Goal: Transaction & Acquisition: Purchase product/service

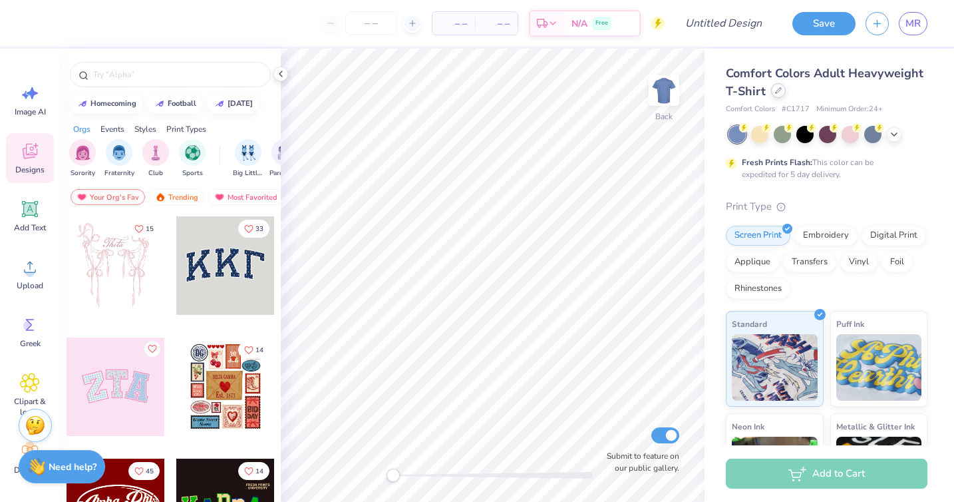
click at [775, 93] on icon at bounding box center [778, 90] width 7 height 7
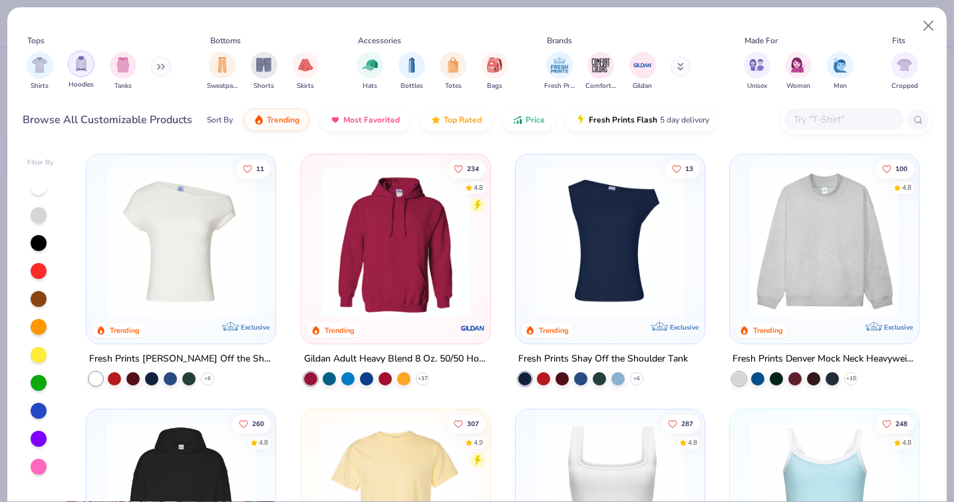
click at [79, 68] on img "filter for Hoodies" at bounding box center [81, 63] width 15 height 15
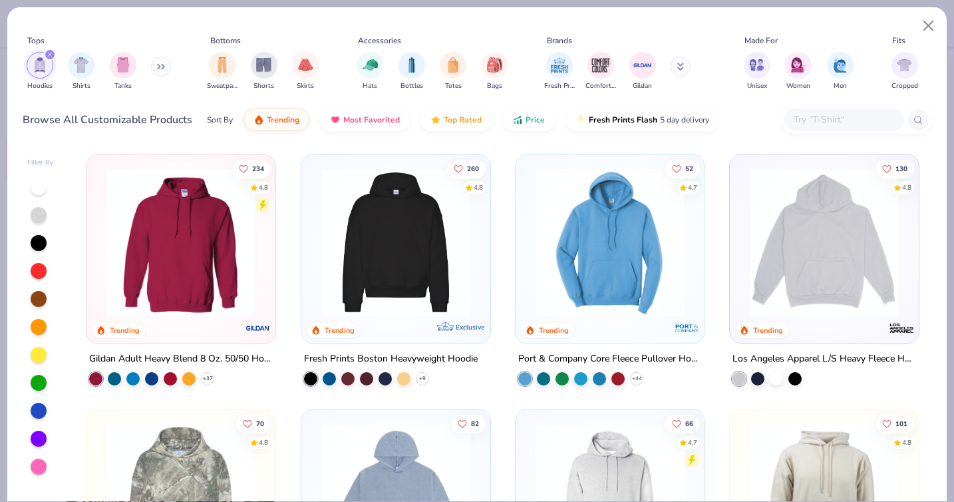
click at [42, 418] on div at bounding box center [40, 326] width 27 height 297
click at [35, 413] on div at bounding box center [39, 411] width 16 height 16
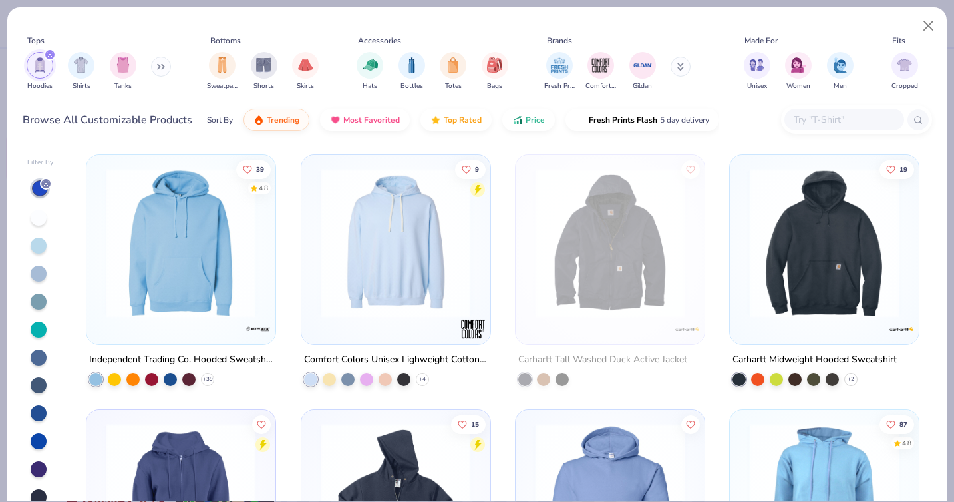
scroll to position [1021, 0]
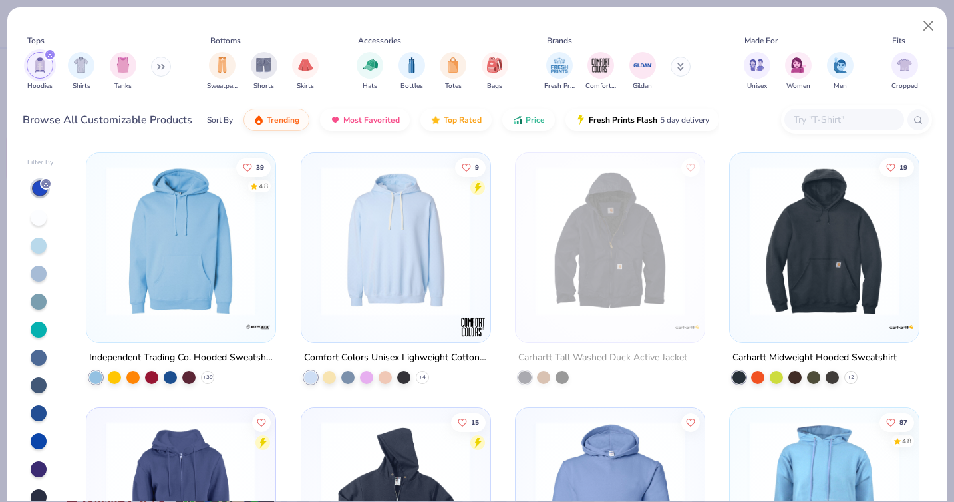
click at [375, 292] on img at bounding box center [396, 240] width 162 height 149
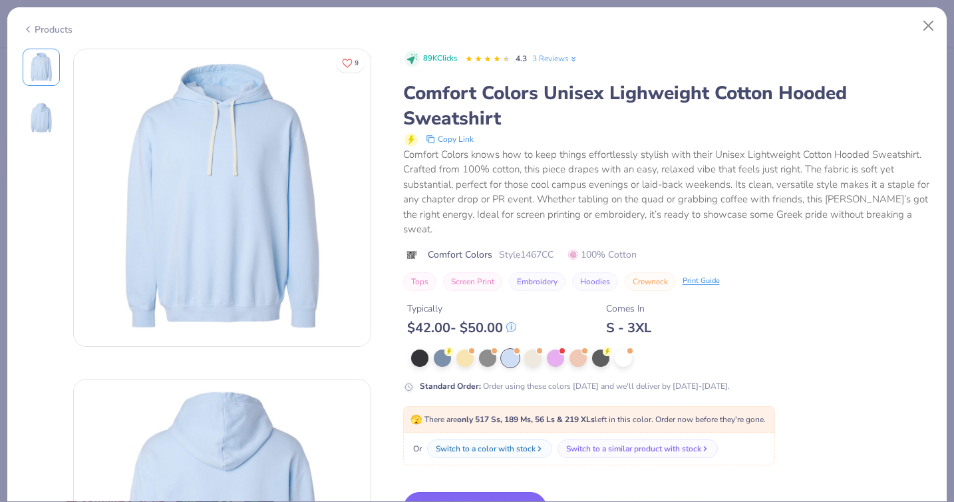
click at [488, 492] on button "Switch to This" at bounding box center [475, 508] width 144 height 33
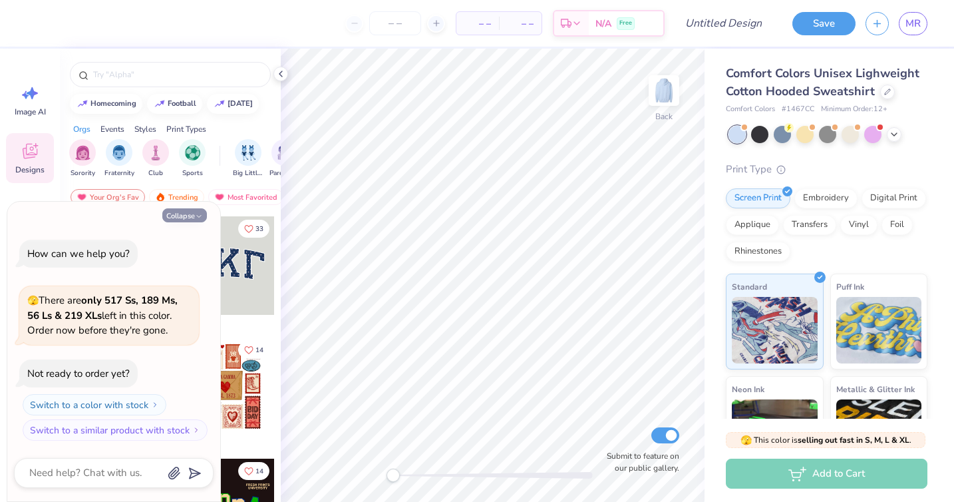
click at [185, 218] on button "Collapse" at bounding box center [184, 215] width 45 height 14
type textarea "x"
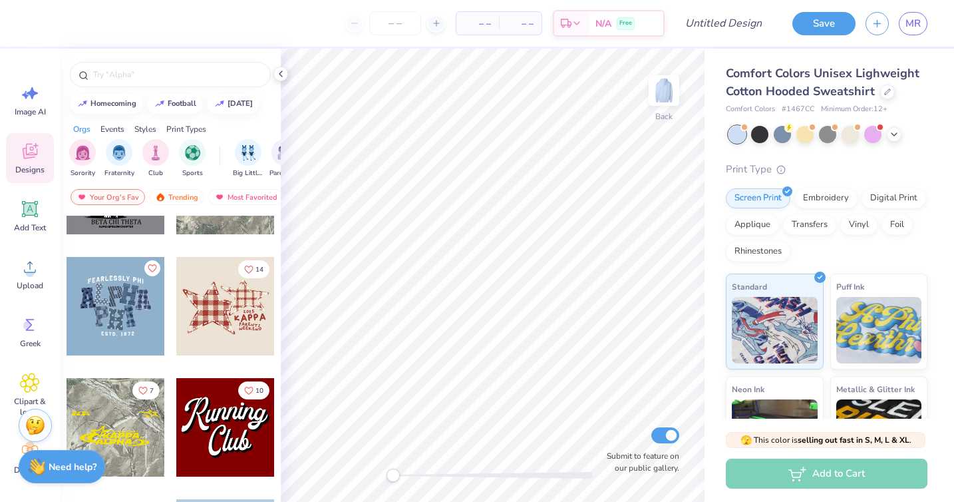
scroll to position [1307, 0]
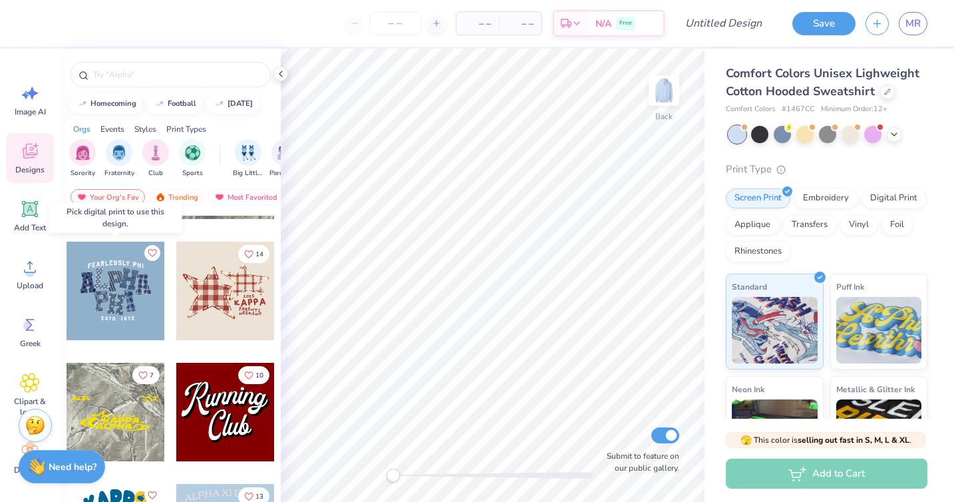
click at [128, 290] on div at bounding box center [116, 291] width 98 height 98
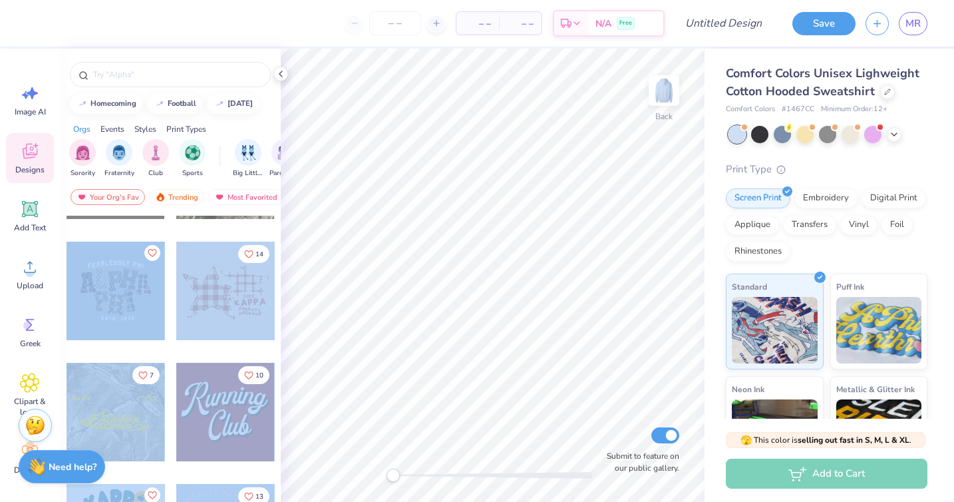
click at [523, 285] on div "– – Per Item – – Total Est. Delivery N/A Free Design Title Save MR Image AI Des…" at bounding box center [477, 251] width 954 height 502
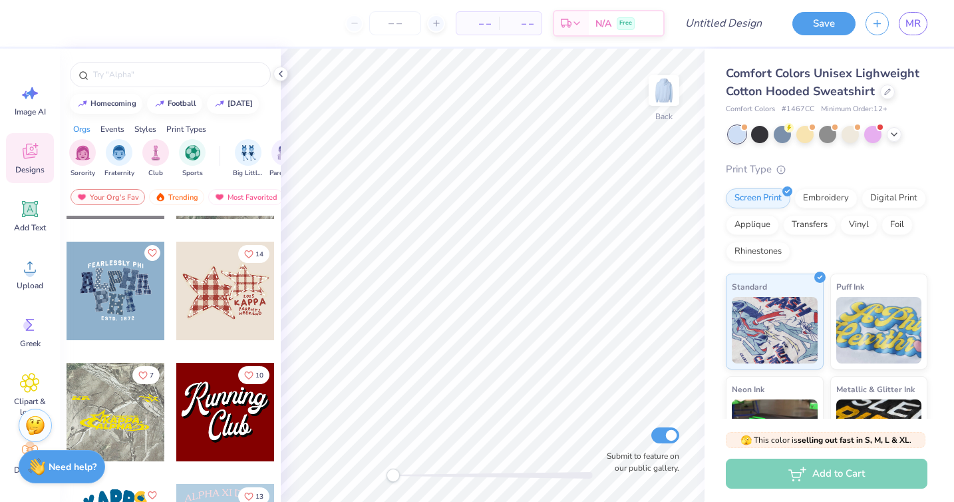
click at [102, 287] on div at bounding box center [116, 291] width 98 height 98
click at [124, 291] on div at bounding box center [116, 291] width 98 height 98
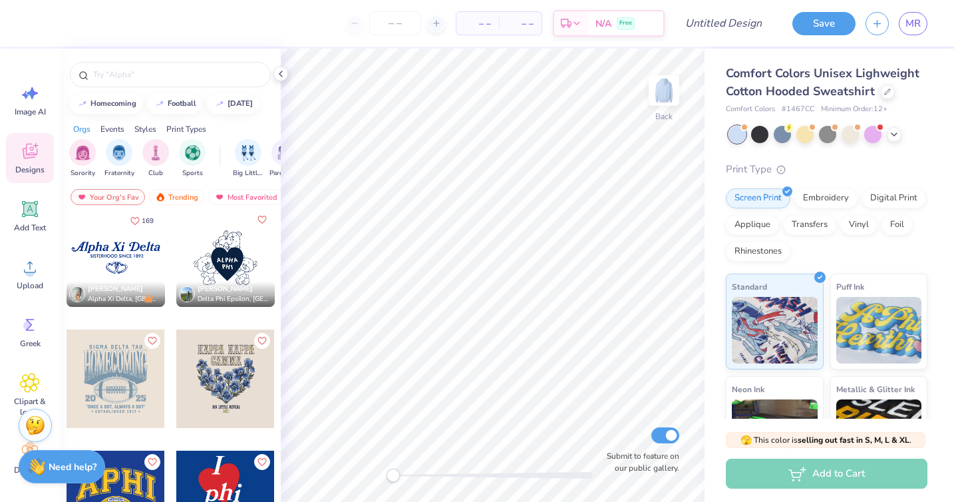
scroll to position [2083, 0]
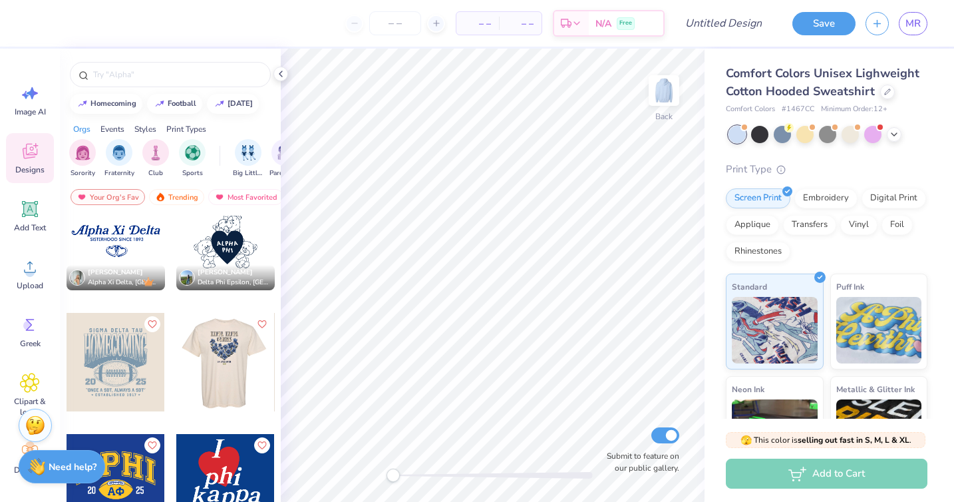
click at [125, 246] on div at bounding box center [116, 241] width 98 height 98
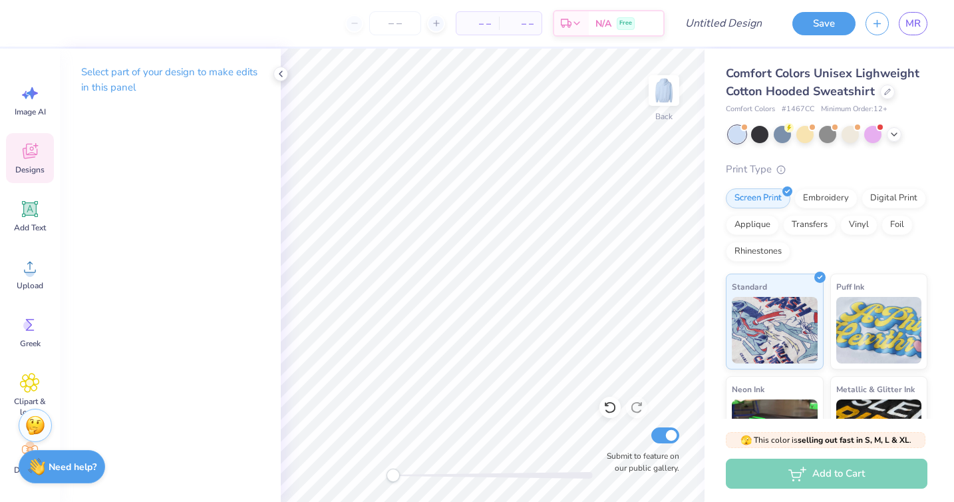
click at [22, 164] on span "Designs" at bounding box center [29, 169] width 29 height 11
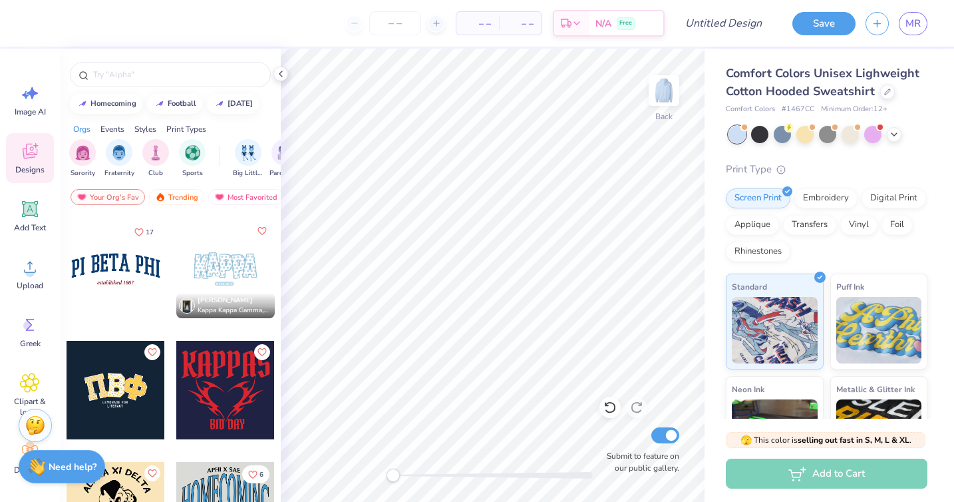
scroll to position [2766, 0]
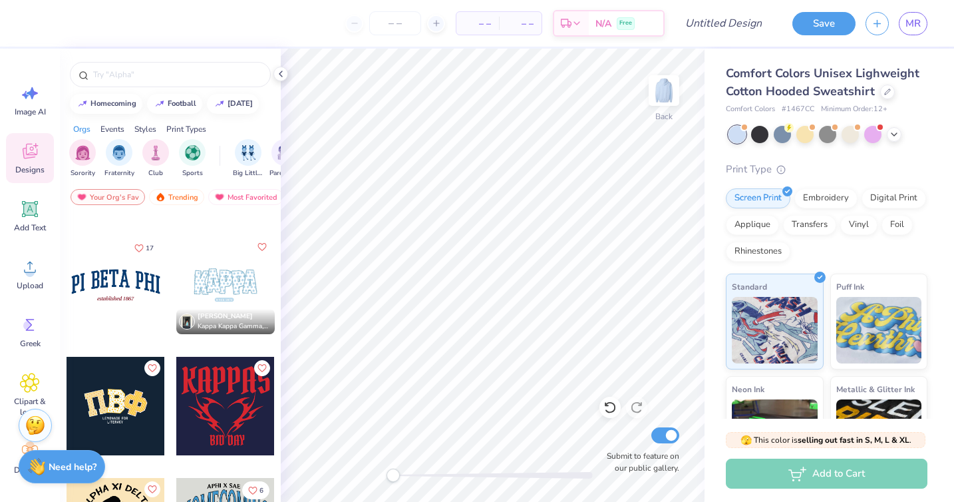
click at [123, 385] on div at bounding box center [116, 406] width 98 height 98
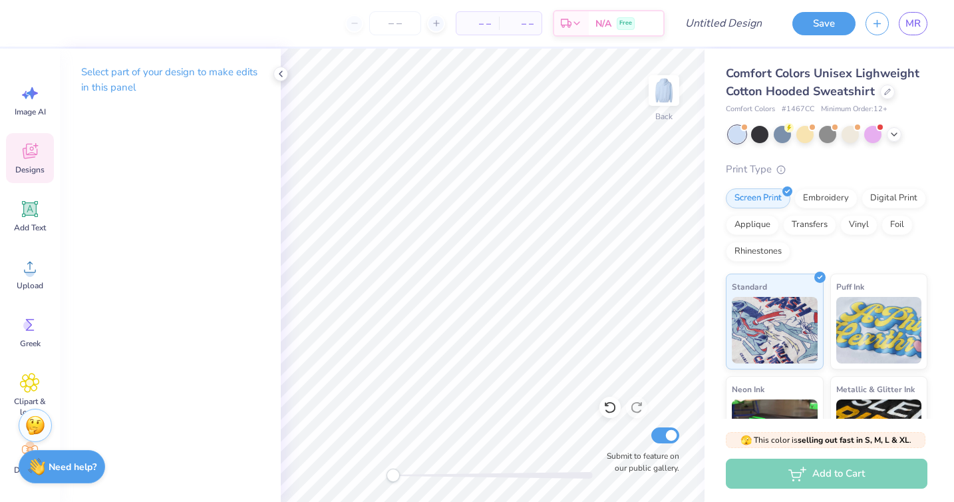
click at [23, 162] on div "Designs" at bounding box center [30, 158] width 48 height 50
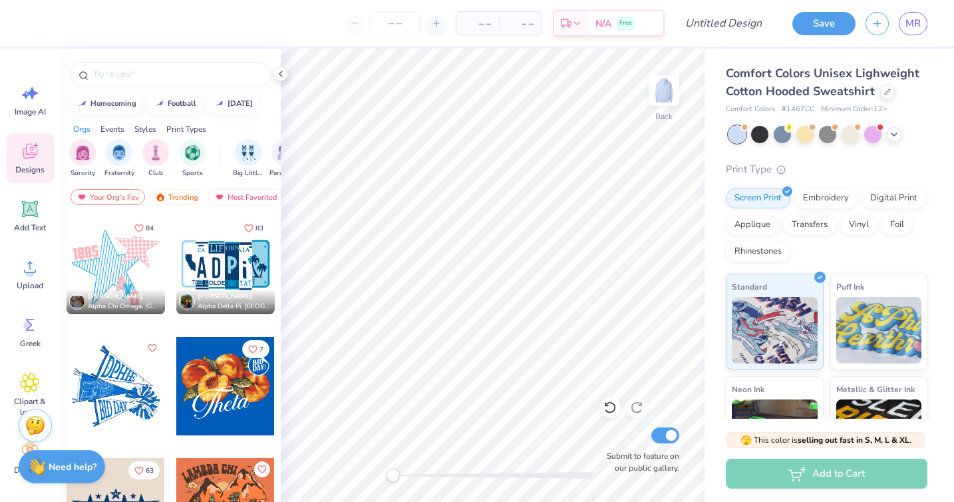
scroll to position [3150, 0]
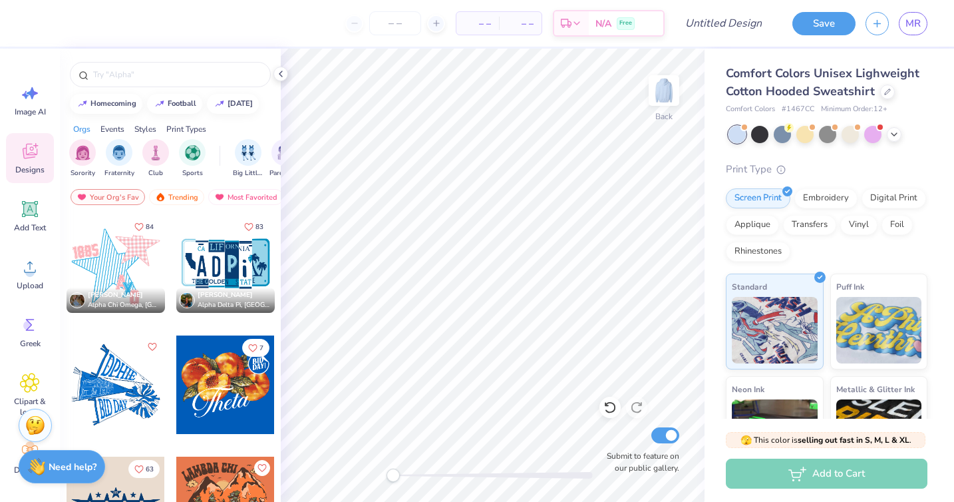
click at [222, 258] on div at bounding box center [225, 263] width 98 height 98
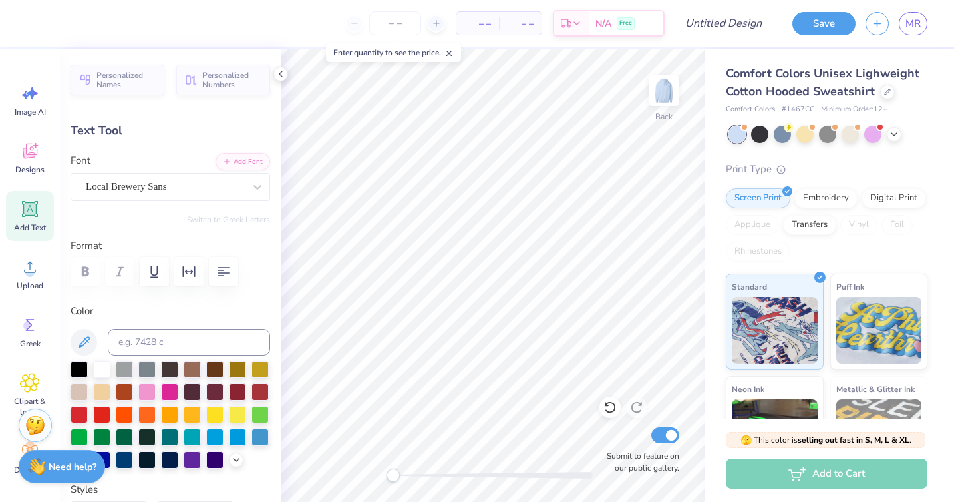
type textarea "P"
type input "0.89"
type input "2.36"
type input "4.94"
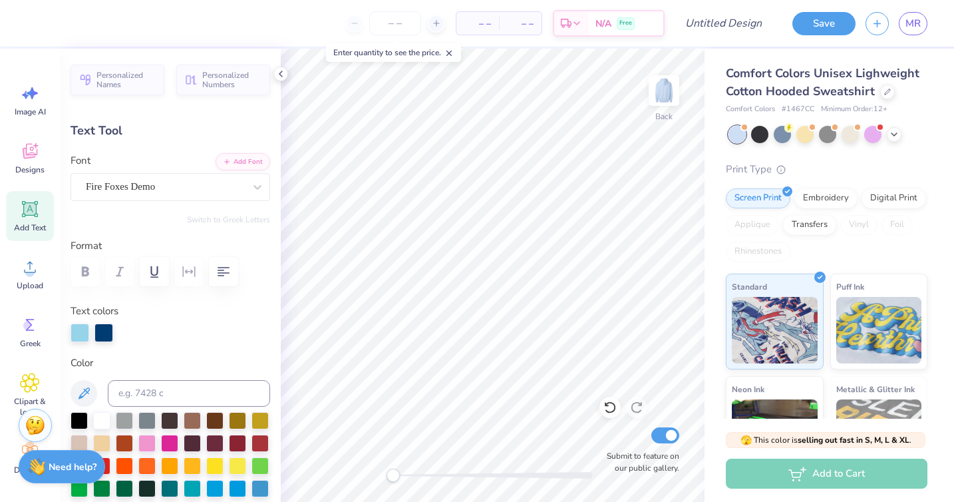
type input "0.92"
type input "2.35"
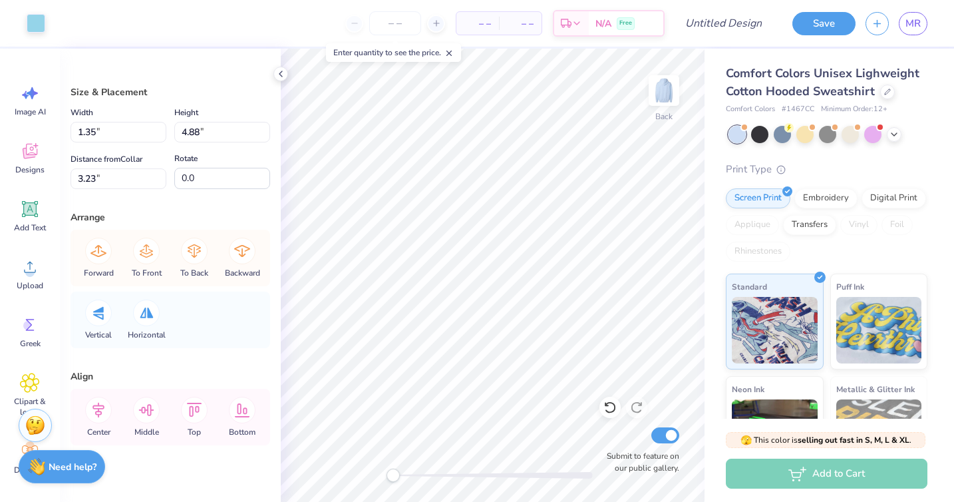
type input "1.85"
type input "5.03"
type input "3.16"
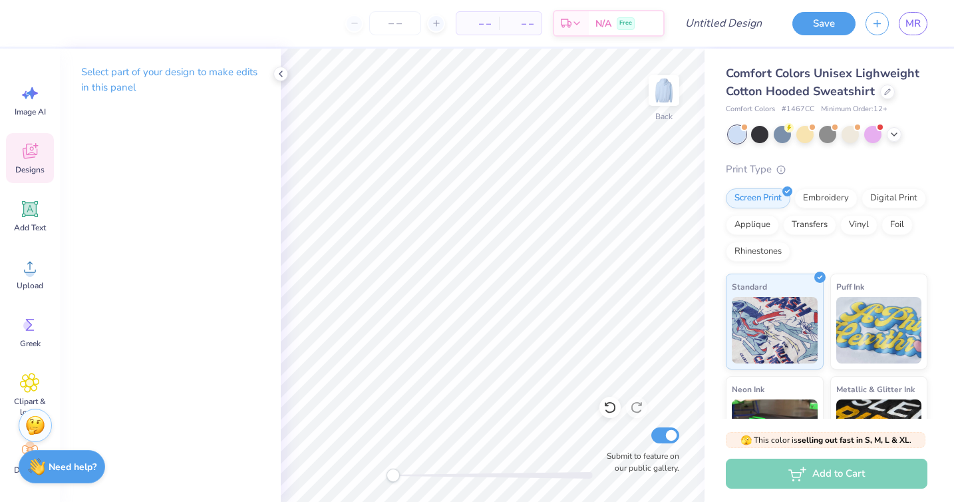
click at [33, 142] on icon at bounding box center [30, 151] width 20 height 20
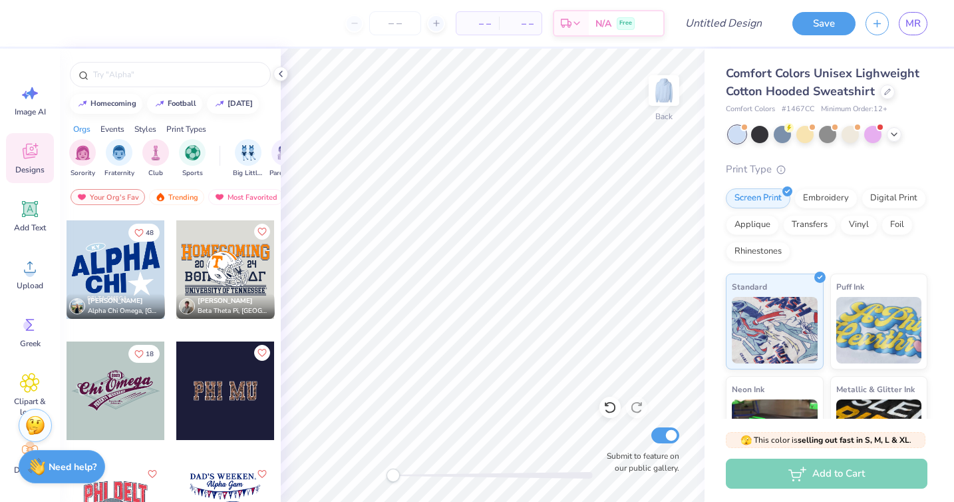
scroll to position [5943, 0]
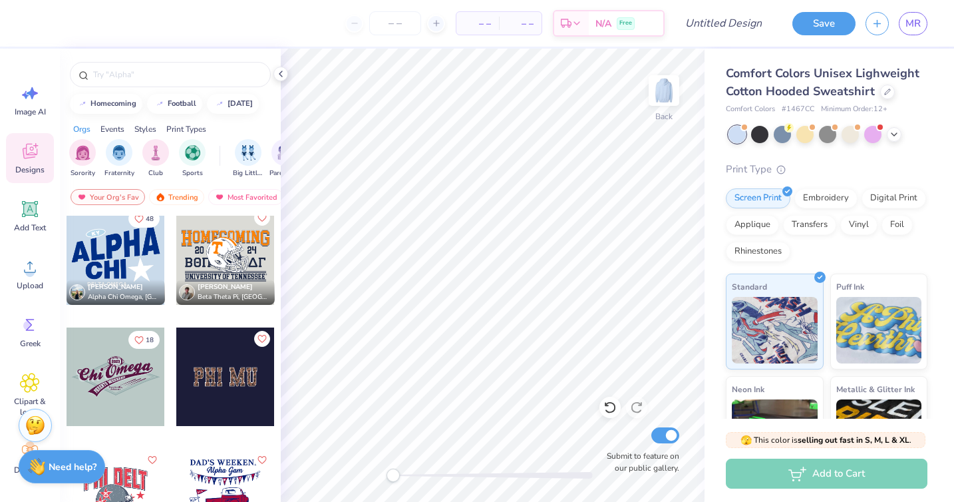
click at [132, 258] on div at bounding box center [116, 255] width 98 height 98
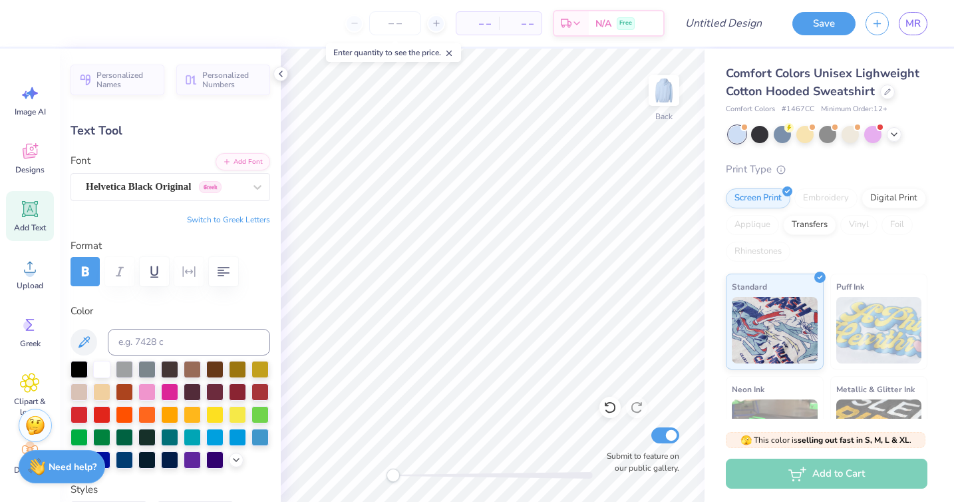
scroll to position [0, 0]
type textarea "A"
type textarea "PI SIGMA"
type input "5.74"
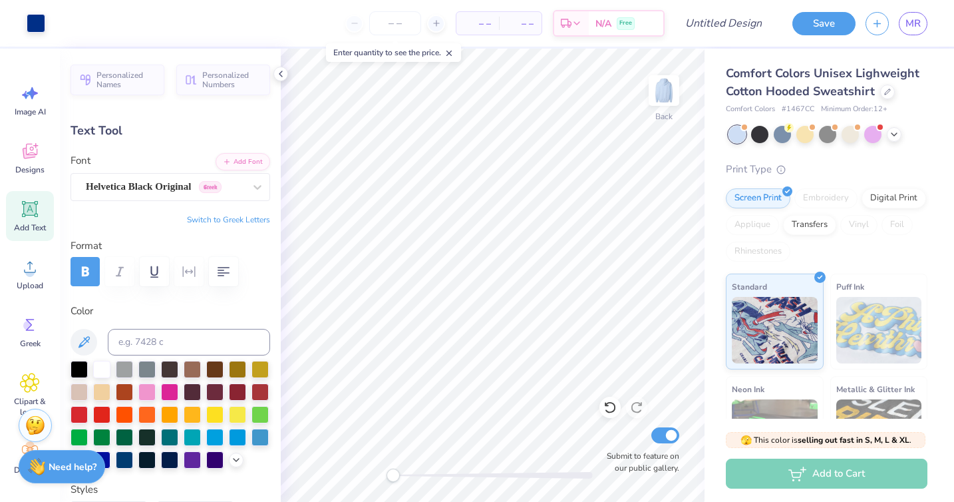
type input "2.85"
type input "7.77"
type textarea "EPSILON"
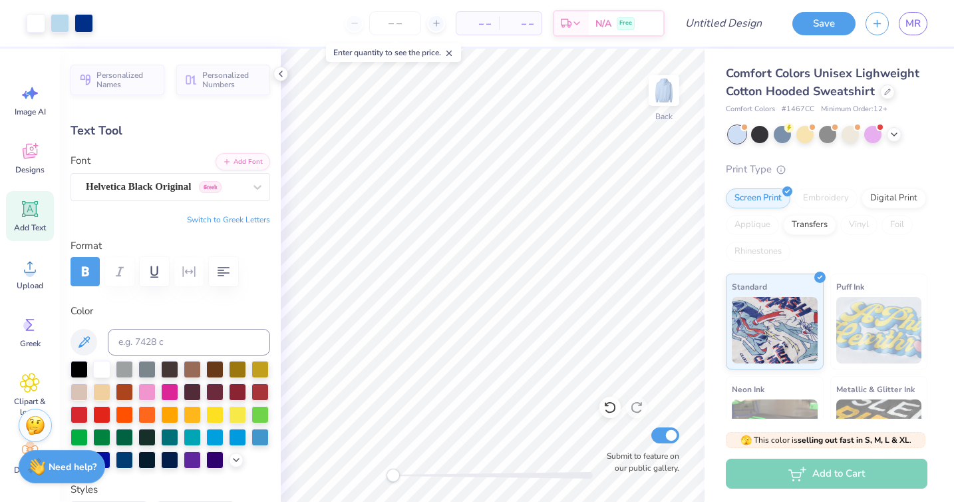
type input "12.60"
type input "5.13"
type input "3.06"
type input "8.13"
type input "3.31"
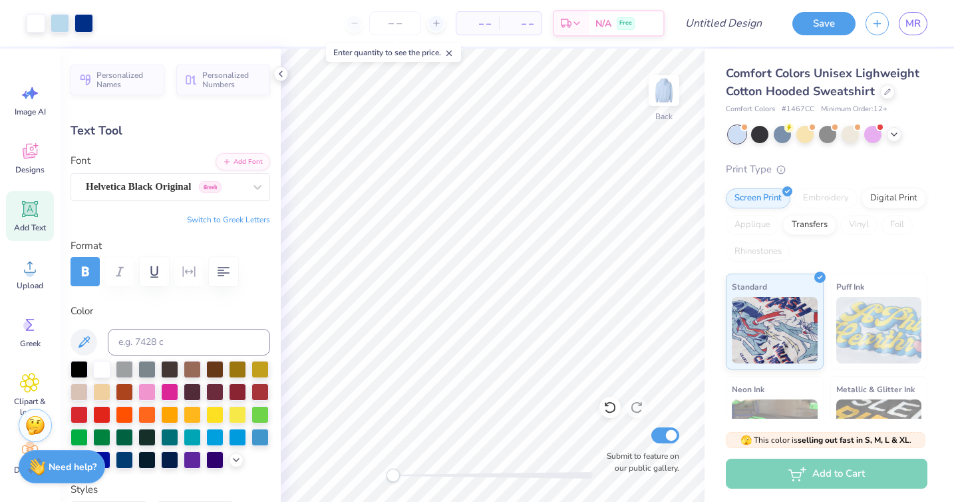
type input "4.51"
type input "5.56"
type input "0.56"
type input "11.04"
type textarea "UF"
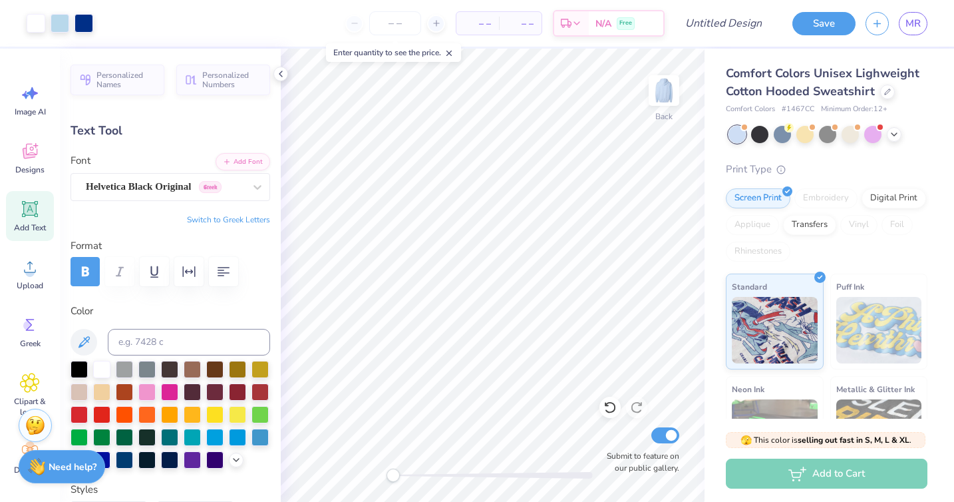
type input "0.0"
type input "5.56"
type input "0.56"
type input "11.04"
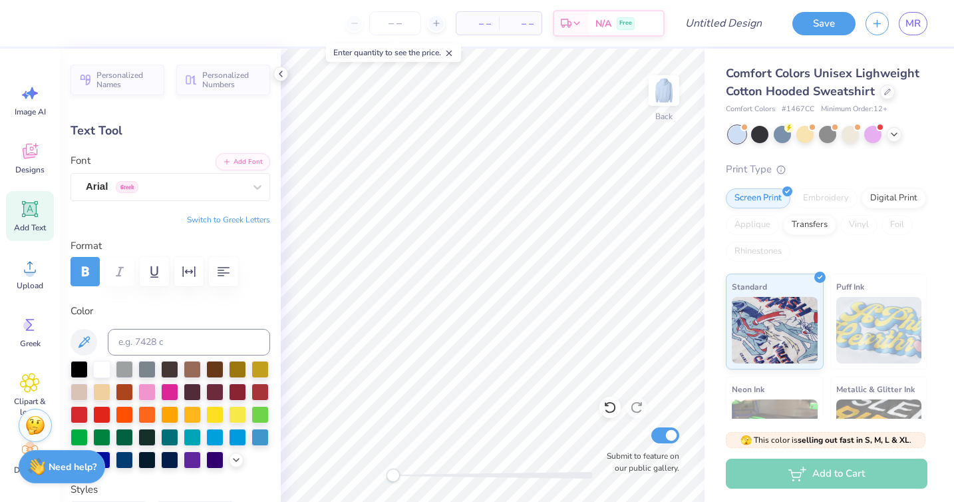
type textarea "D"
type textarea "FALL 2025"
click at [732, 198] on div "Screen Print" at bounding box center [758, 196] width 65 height 20
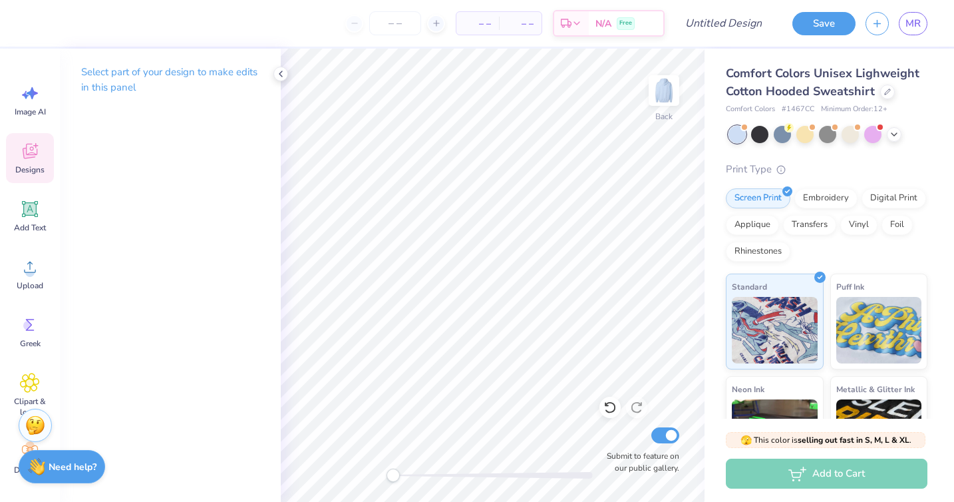
click at [18, 143] on div "Designs" at bounding box center [30, 158] width 48 height 50
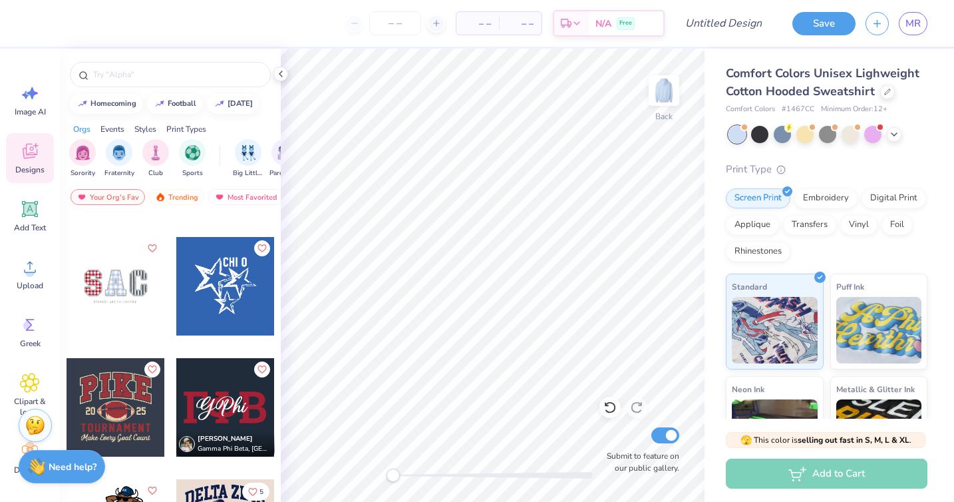
scroll to position [5299, 0]
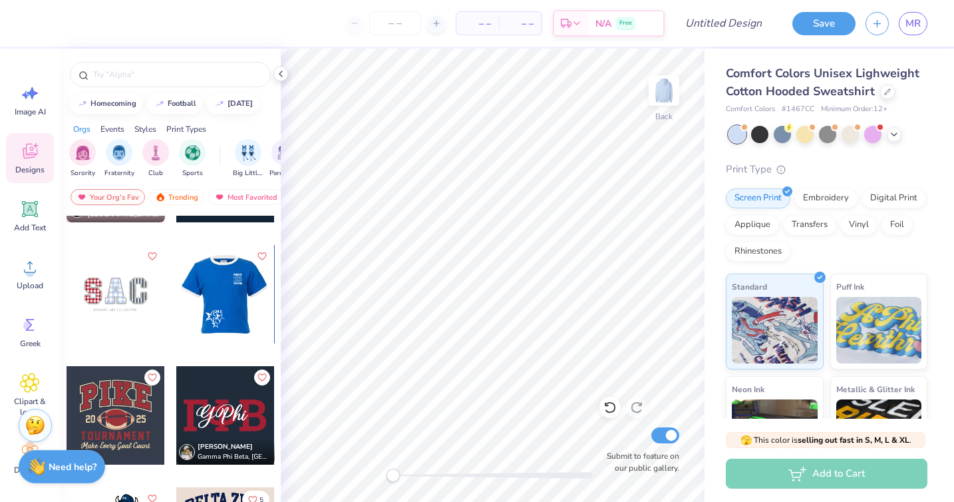
click at [234, 297] on div at bounding box center [225, 294] width 98 height 98
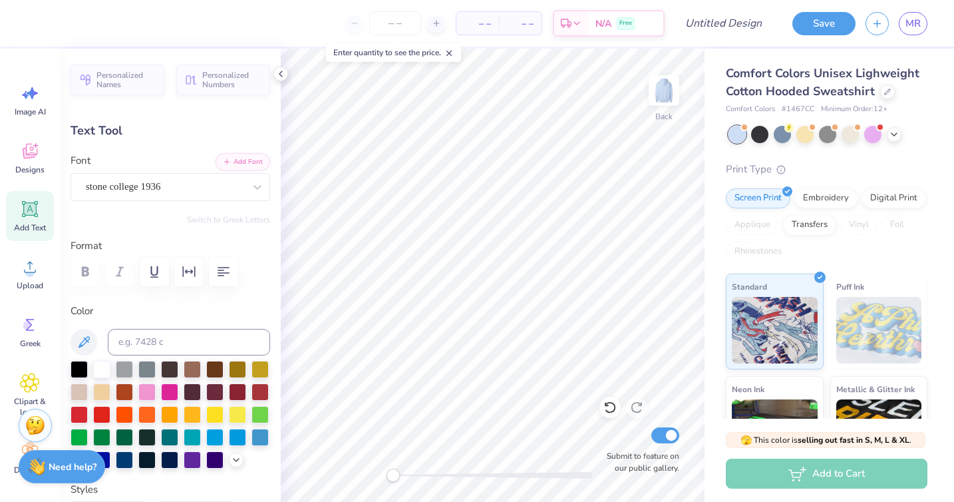
scroll to position [0, 0]
type textarea "C"
type textarea "F"
type textarea "P"
type textarea "F"
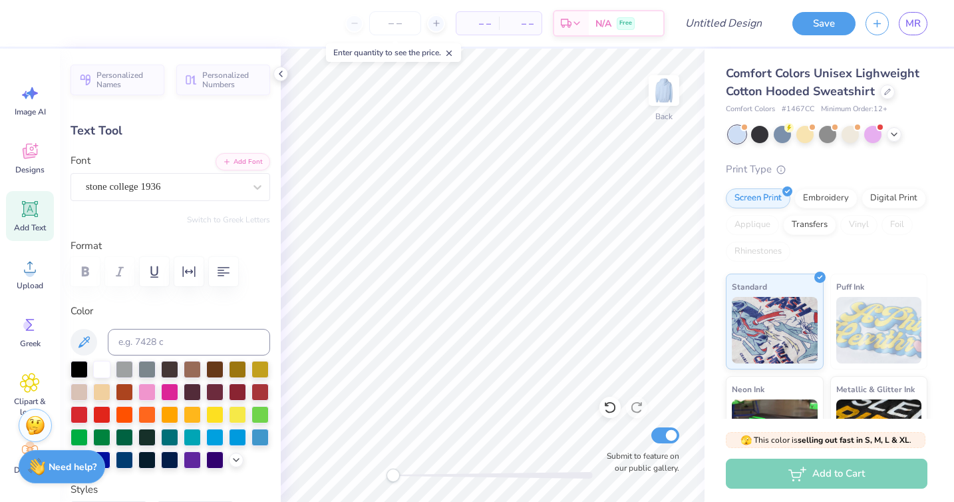
type textarea "U"
type textarea "FALL"
type input "2.24"
type input "0.97"
type input "2.67"
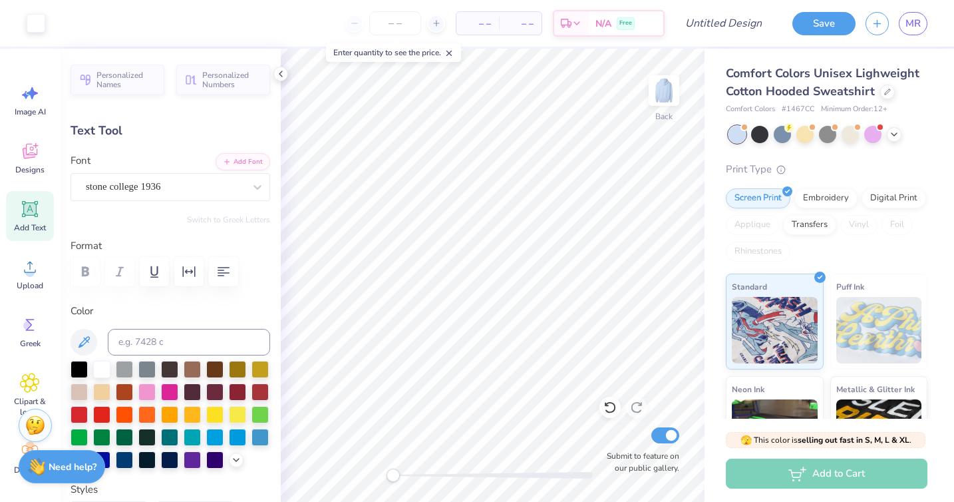
type input "0.63"
type input "3.00"
click at [611, 411] on icon at bounding box center [609, 407] width 13 height 13
type textarea "p"
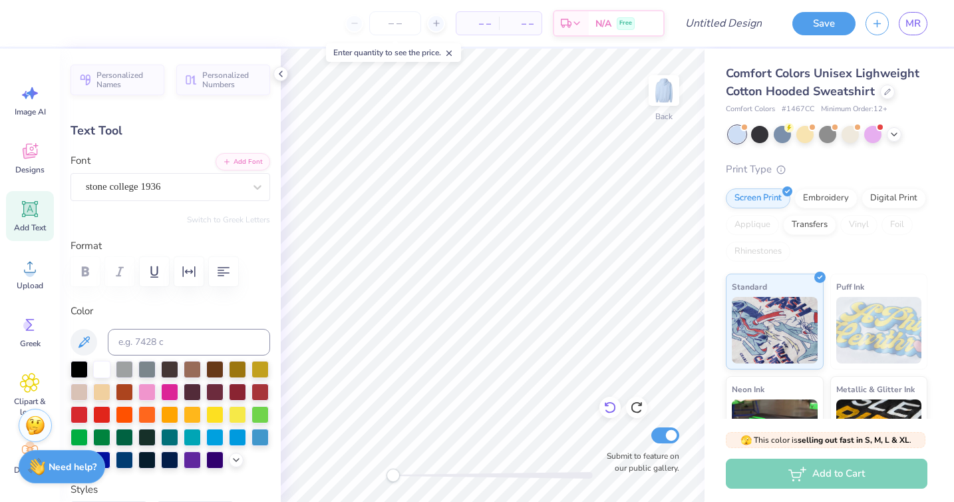
type textarea "PI SIGMA"
type input "2.71"
type input "0.56"
type input "6.00"
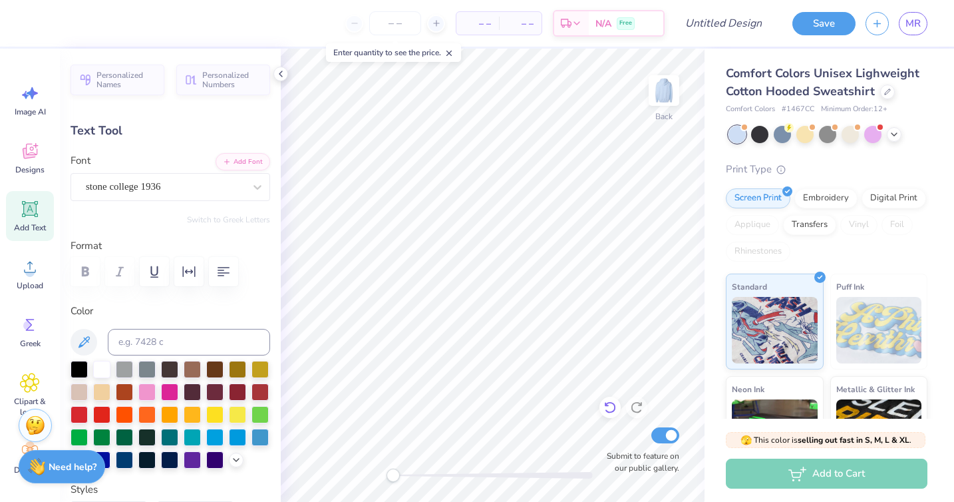
scroll to position [0, 0]
type textarea "EPSILON"
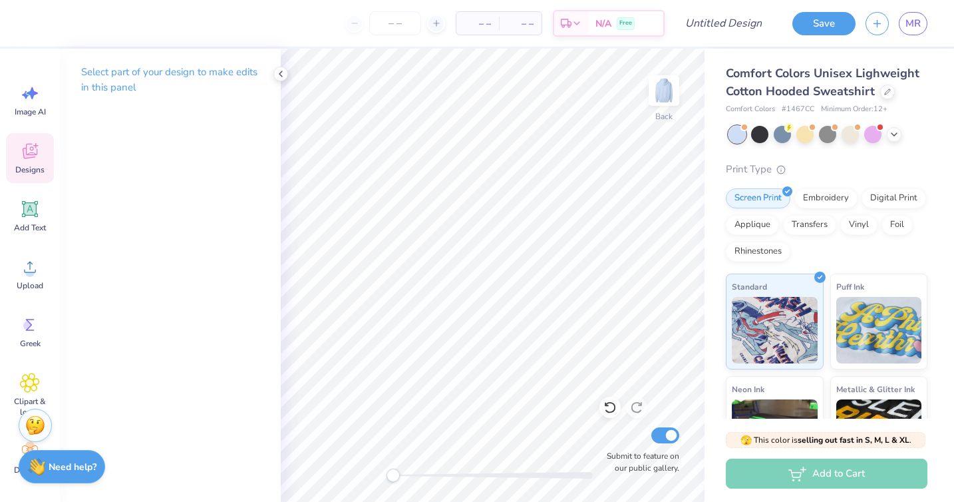
click at [38, 145] on icon at bounding box center [30, 151] width 20 height 20
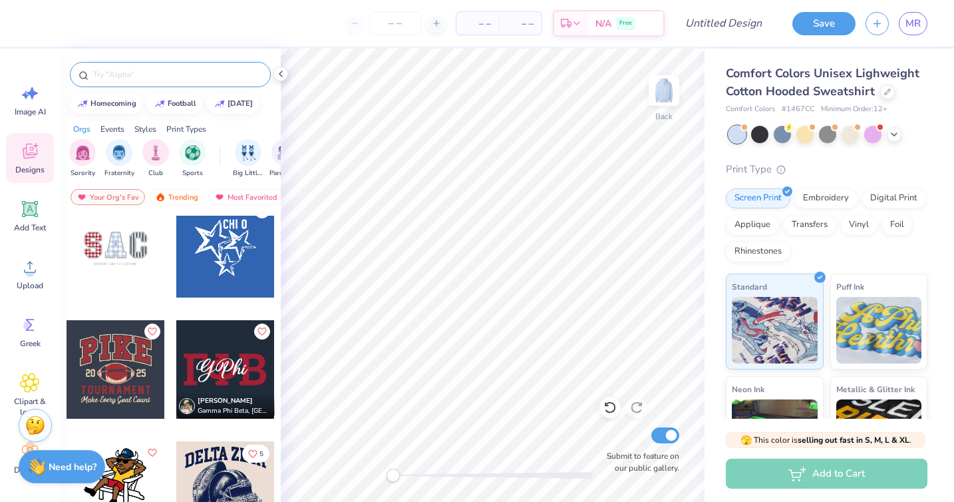
scroll to position [5367, 0]
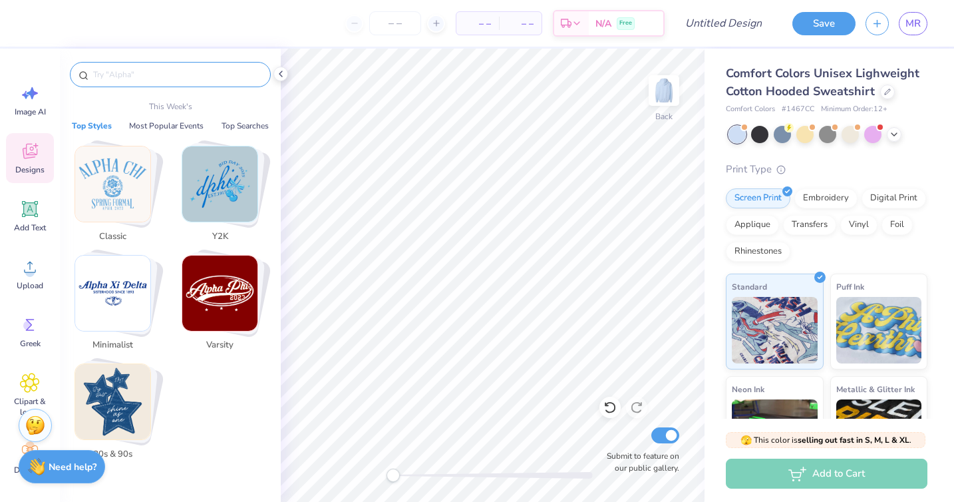
click at [136, 72] on input "text" at bounding box center [177, 74] width 170 height 13
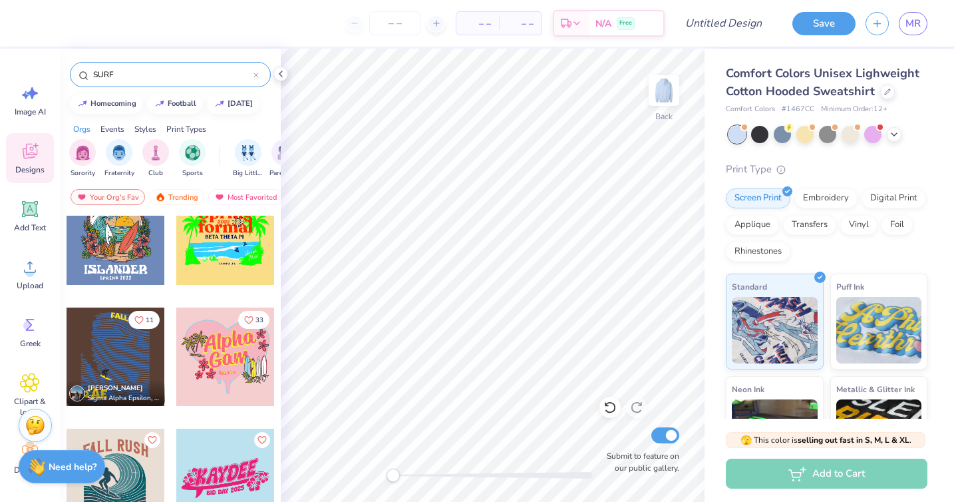
scroll to position [0, 0]
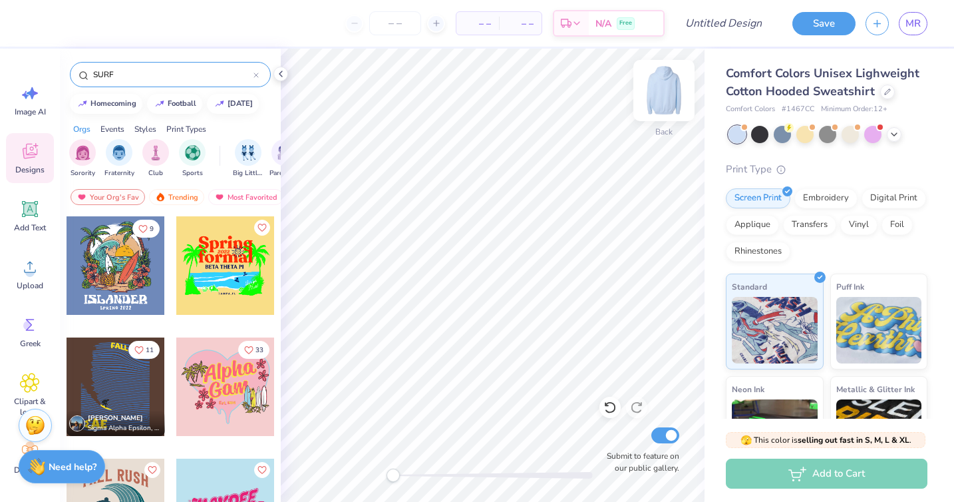
type input "SURF"
click at [673, 88] on img at bounding box center [663, 90] width 53 height 53
click at [120, 266] on div at bounding box center [116, 265] width 98 height 98
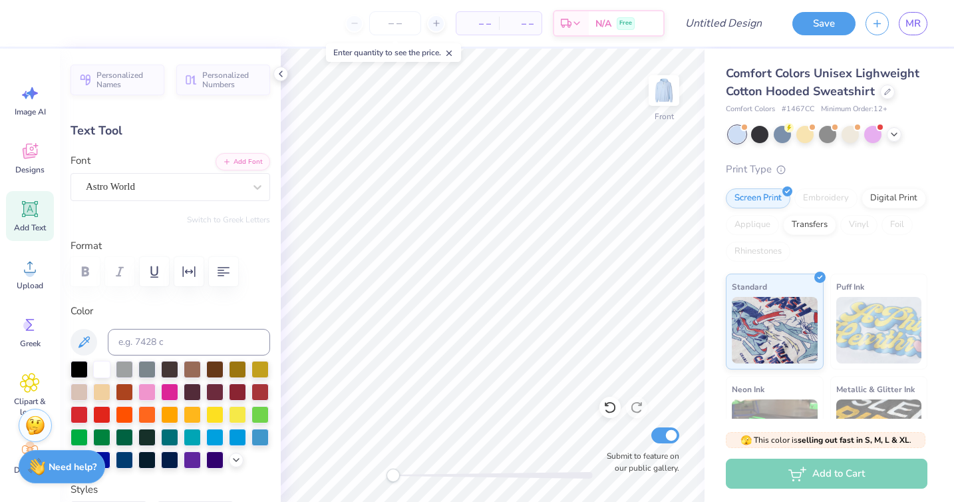
type textarea "I"
type textarea "pi sigma epsilon"
type input "4.45"
type input "0.60"
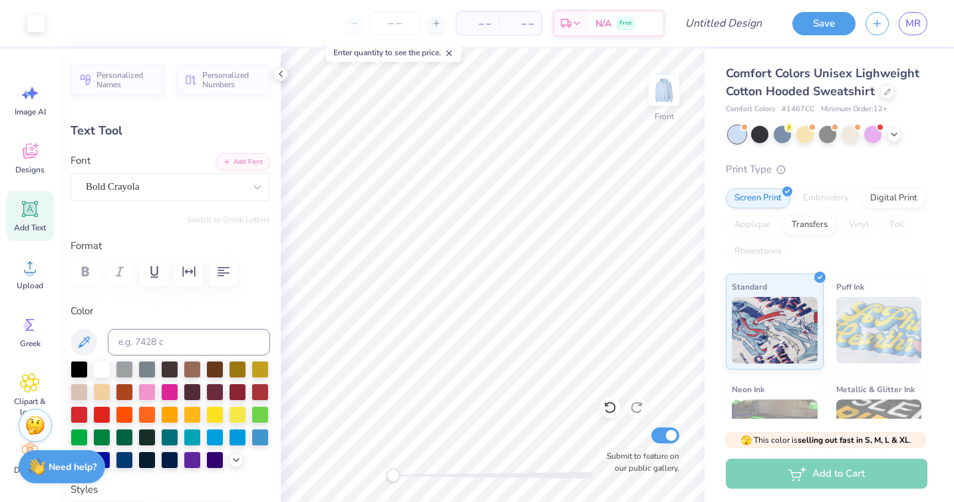
type input "18.10"
type textarea "S"
type textarea "f"
type textarea "FALL 2025"
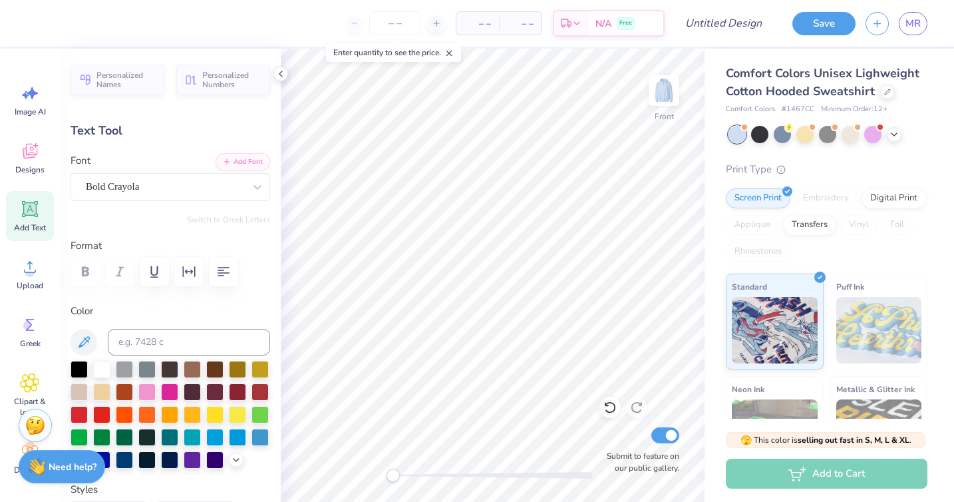
scroll to position [0, 1]
click at [665, 95] on img at bounding box center [663, 90] width 53 height 53
click at [454, 52] on icon at bounding box center [448, 53] width 9 height 9
